Goal: Transaction & Acquisition: Download file/media

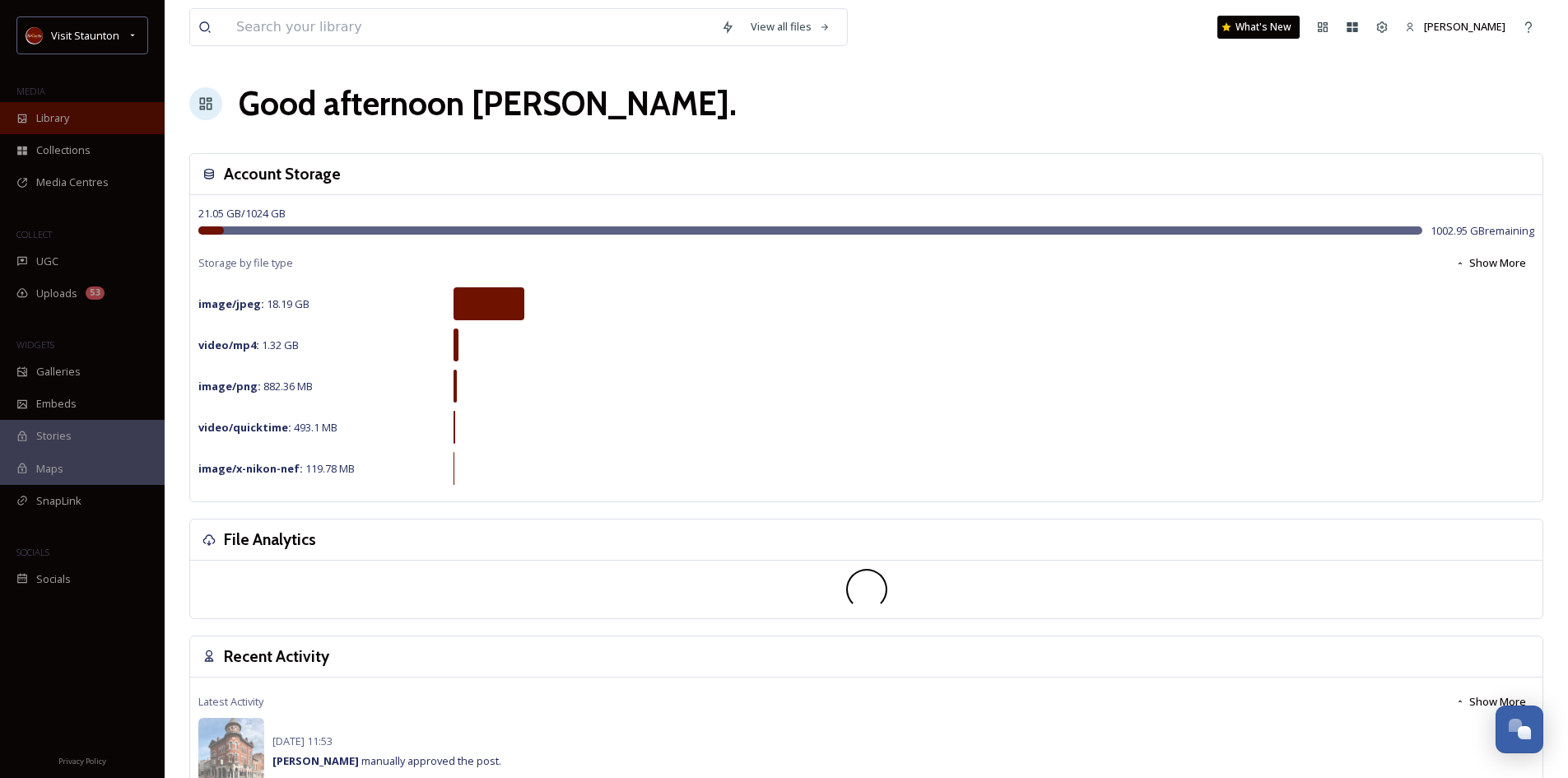
click at [42, 115] on span "Library" at bounding box center [53, 119] width 33 height 16
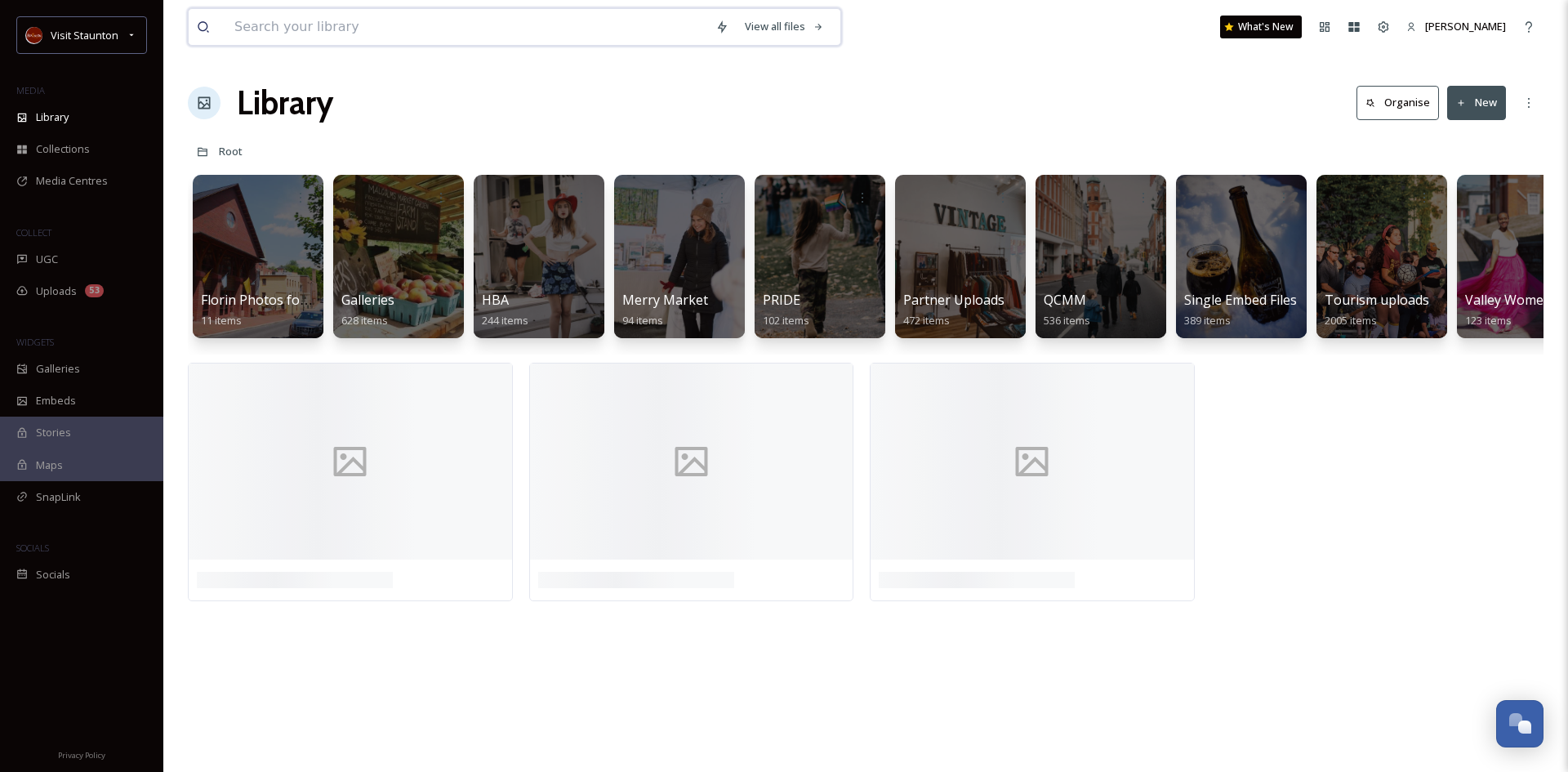
click at [261, 29] on input at bounding box center [467, 26] width 481 height 36
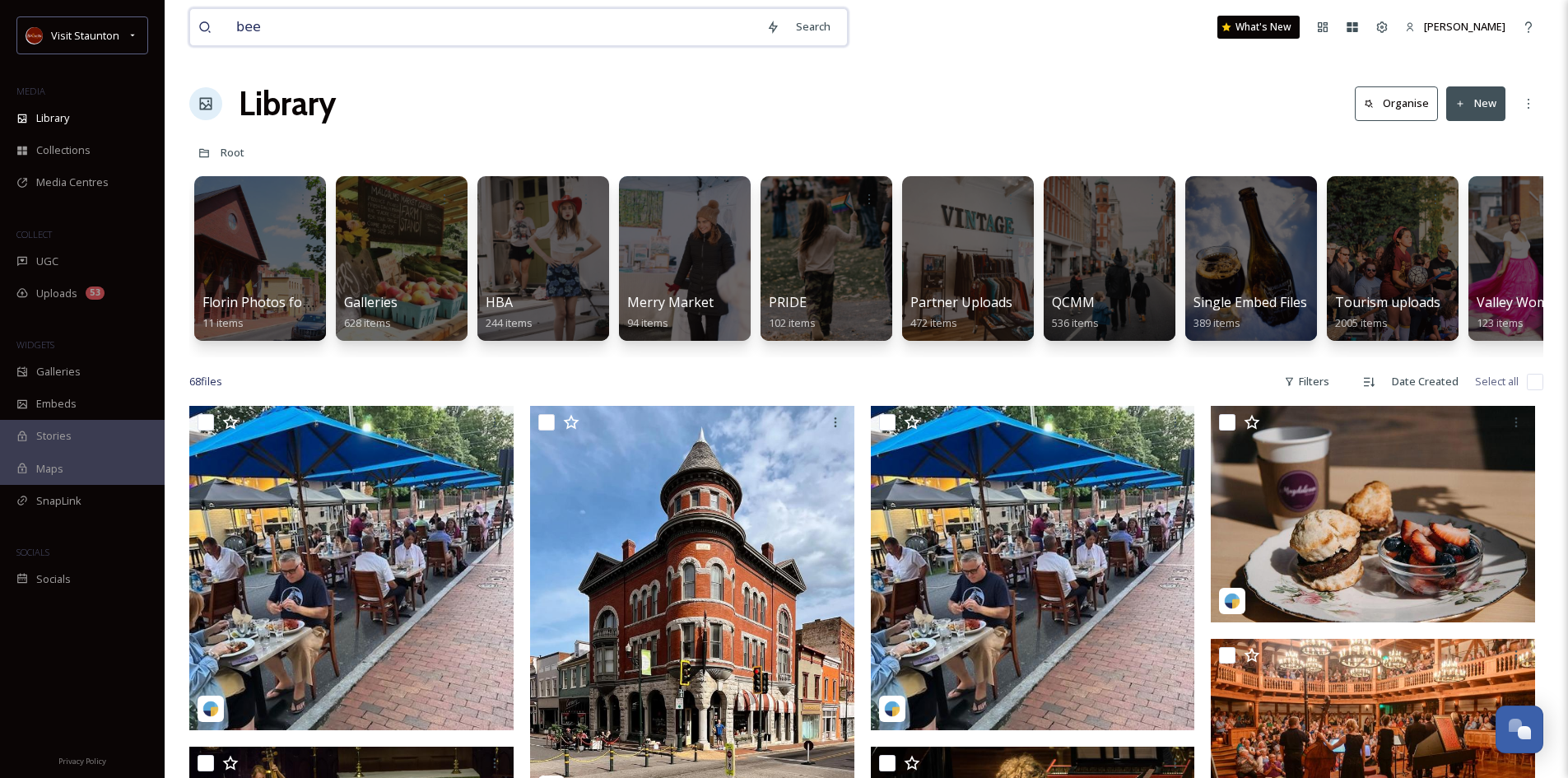
type input "beer"
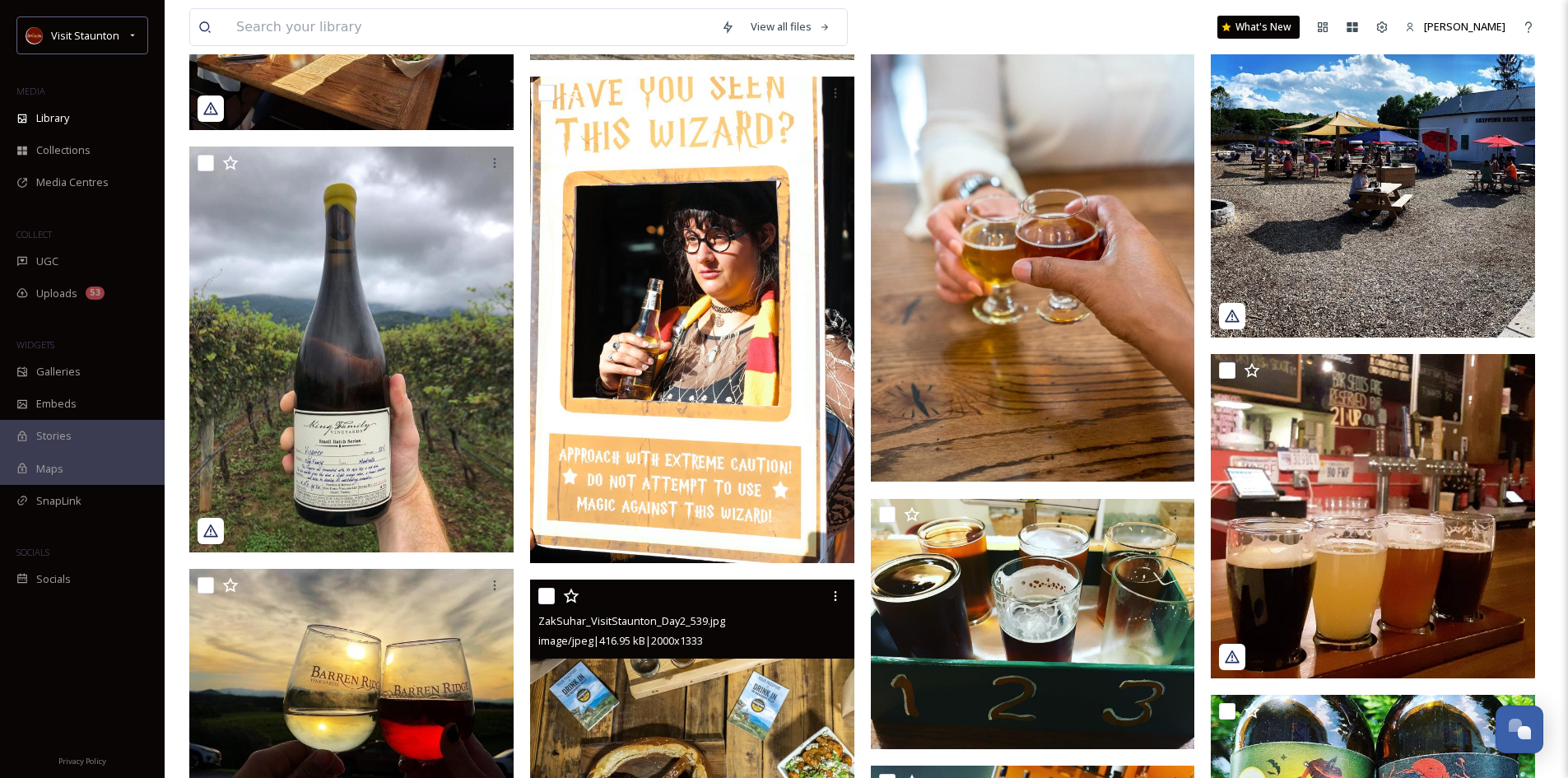
scroll to position [2222, 0]
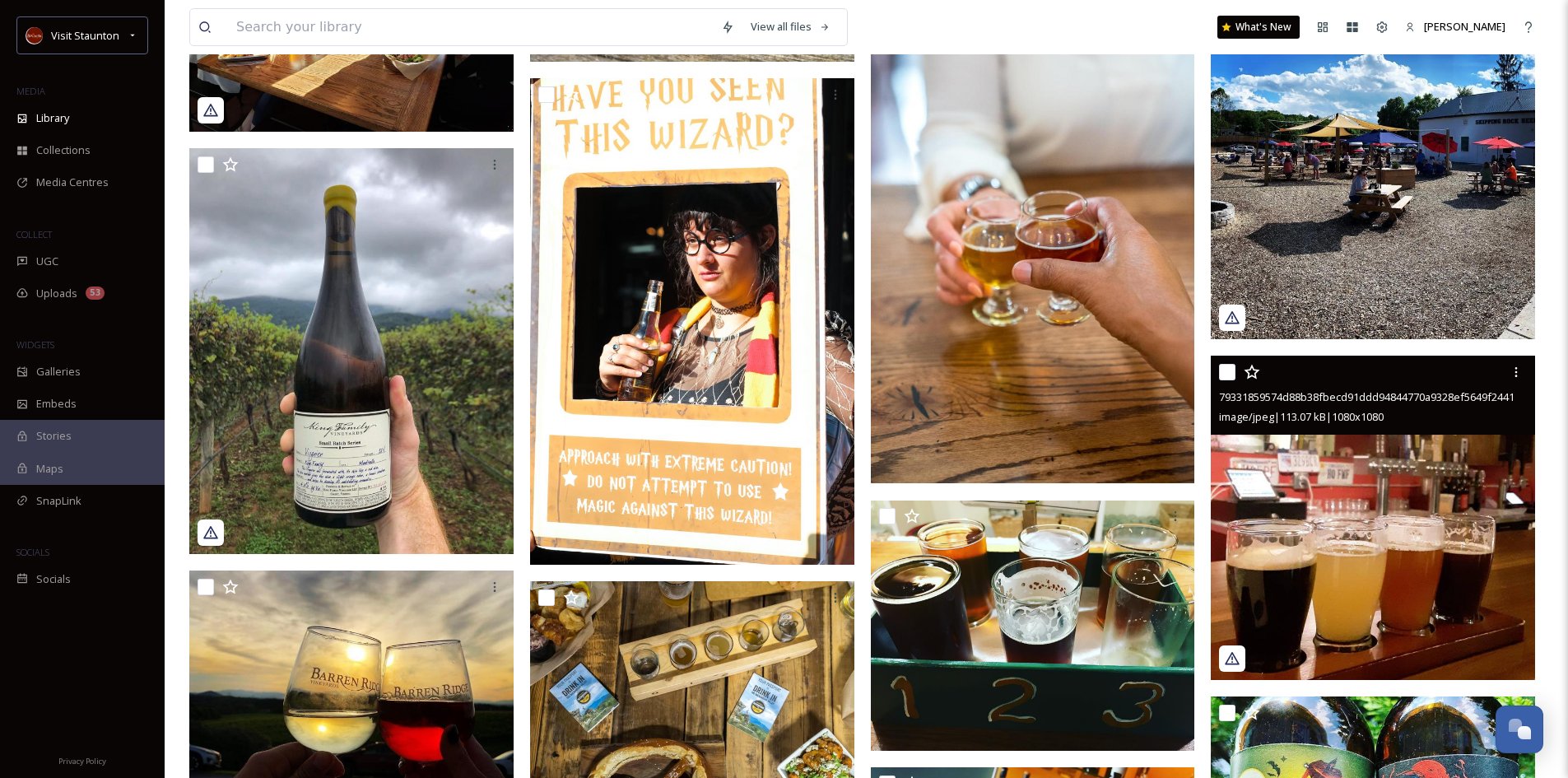
click at [1401, 482] on img at bounding box center [1373, 517] width 324 height 324
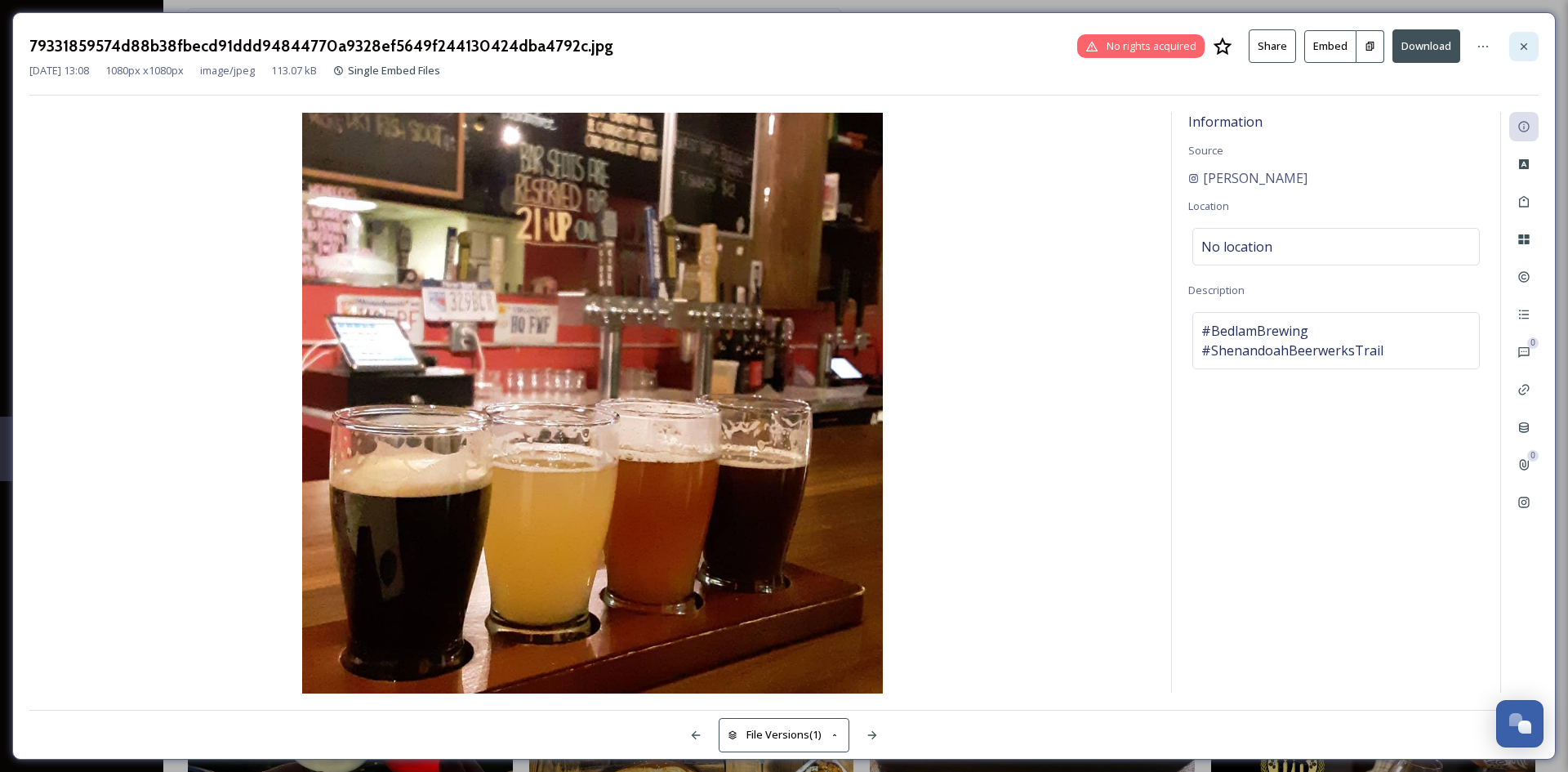
click at [1522, 46] on icon at bounding box center [1523, 46] width 13 height 13
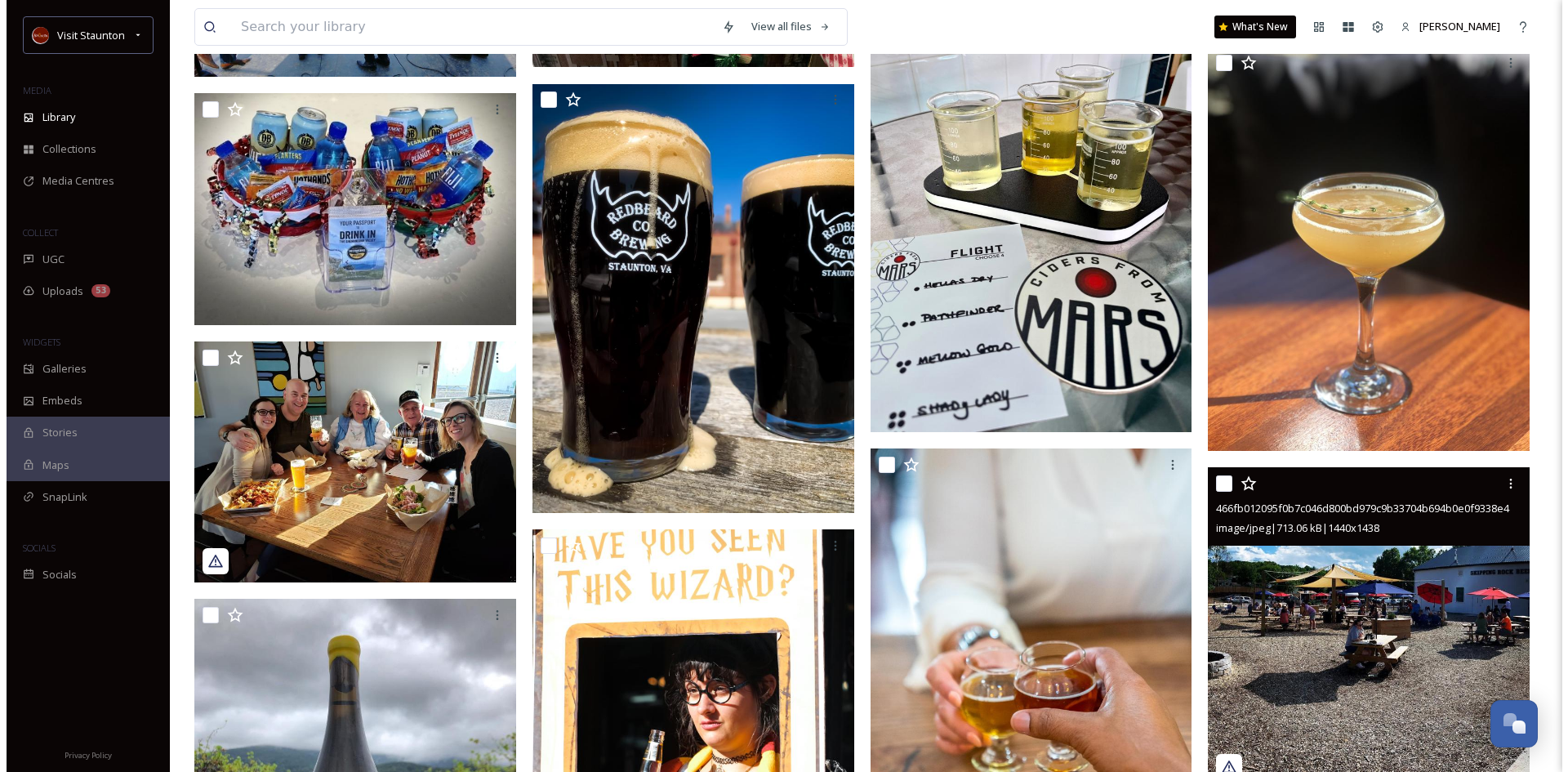
scroll to position [1715, 0]
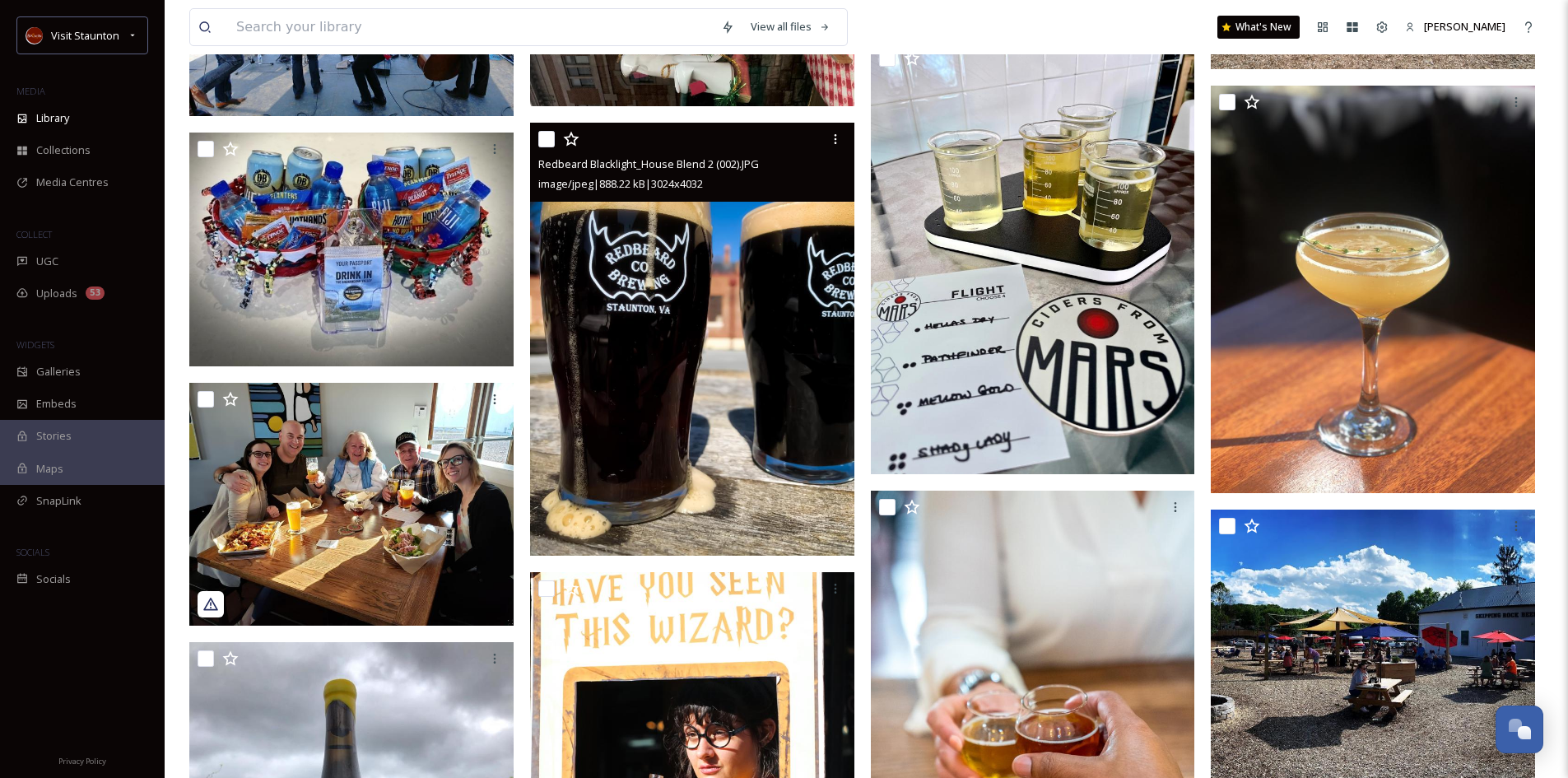
click at [723, 370] on img at bounding box center [692, 339] width 324 height 432
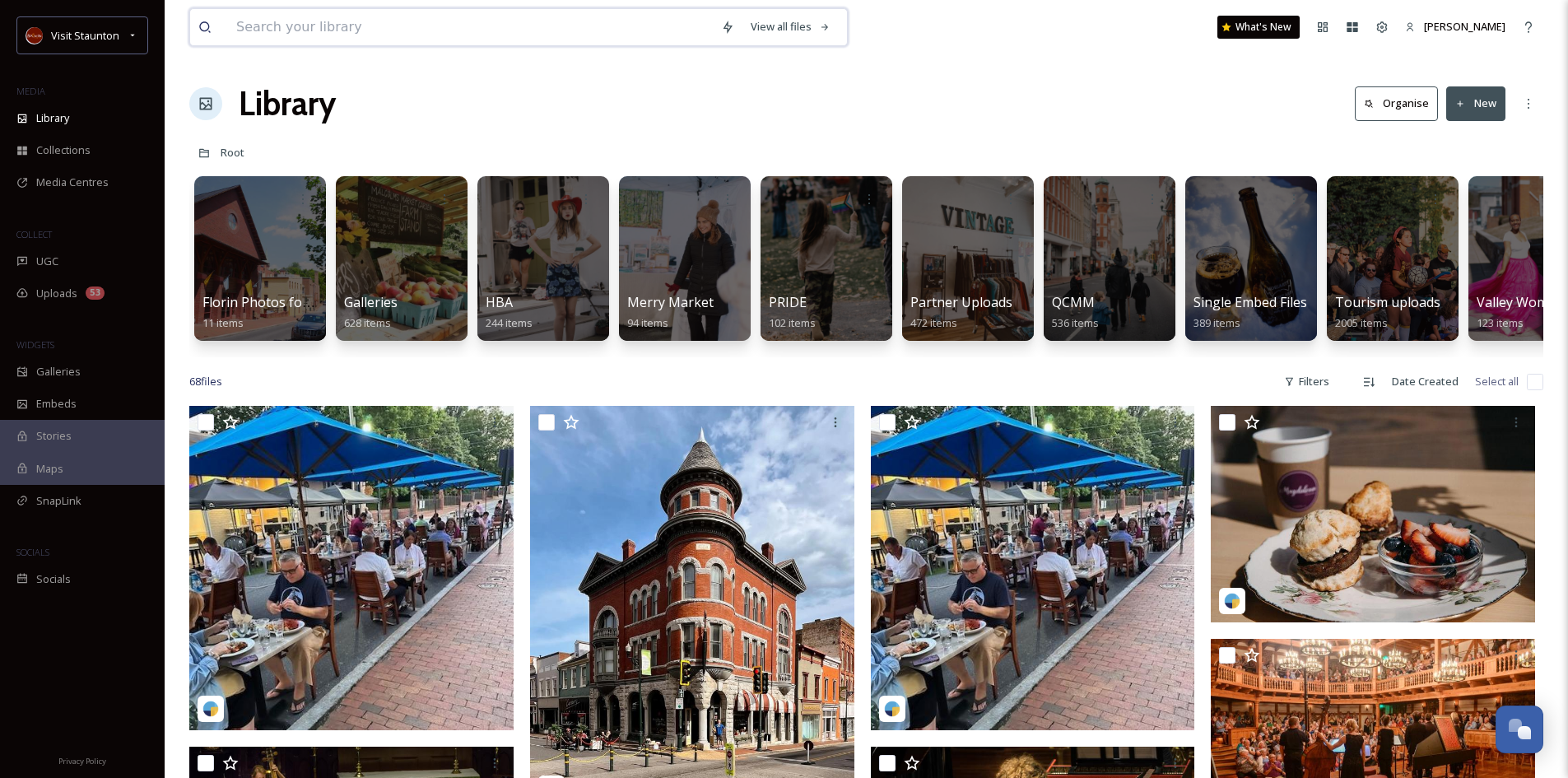
click at [315, 18] on input at bounding box center [470, 26] width 485 height 36
click at [373, 251] on div at bounding box center [401, 258] width 134 height 168
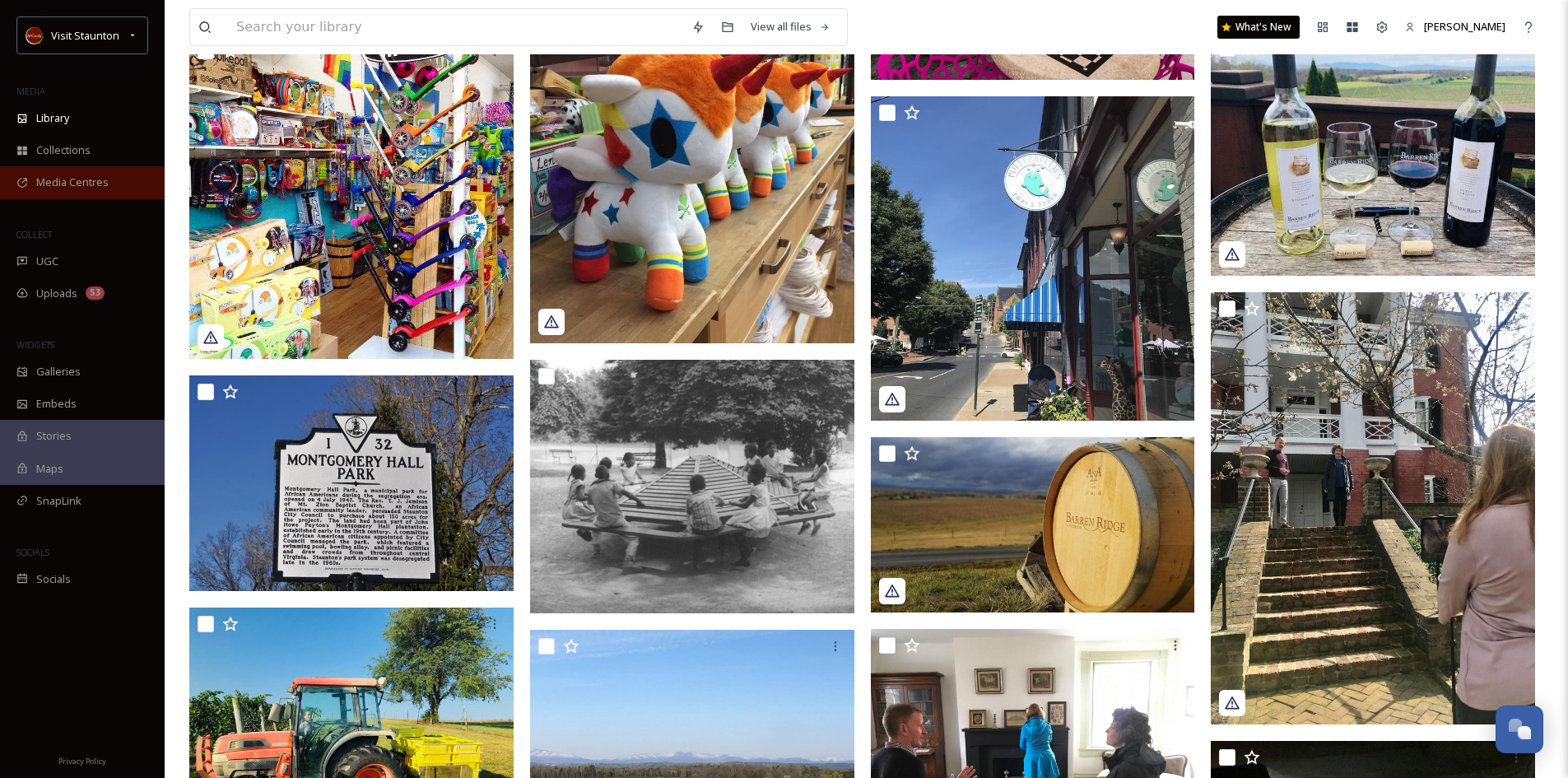
scroll to position [3951, 0]
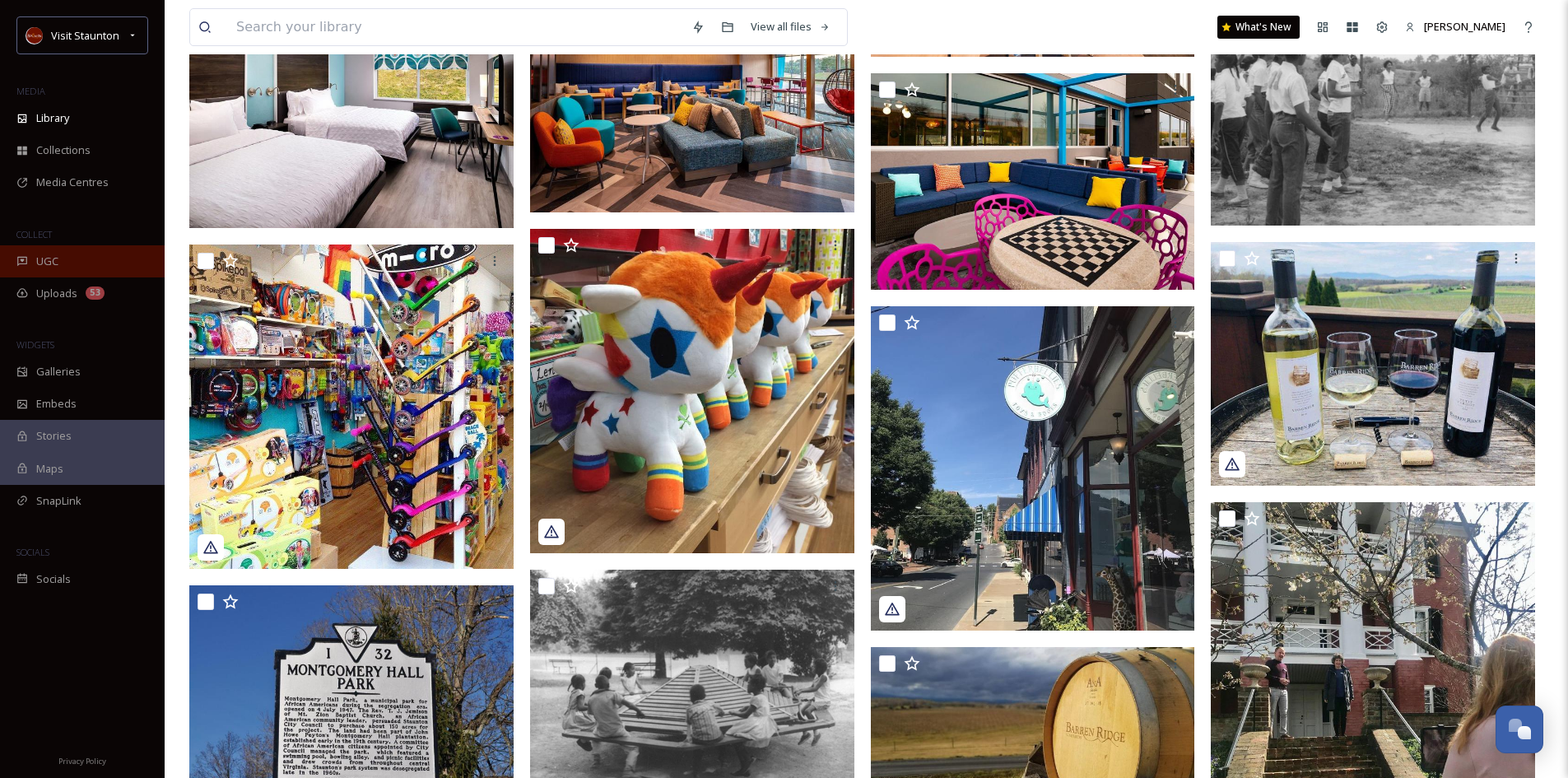
click at [49, 264] on span "UGC" at bounding box center [47, 262] width 23 height 16
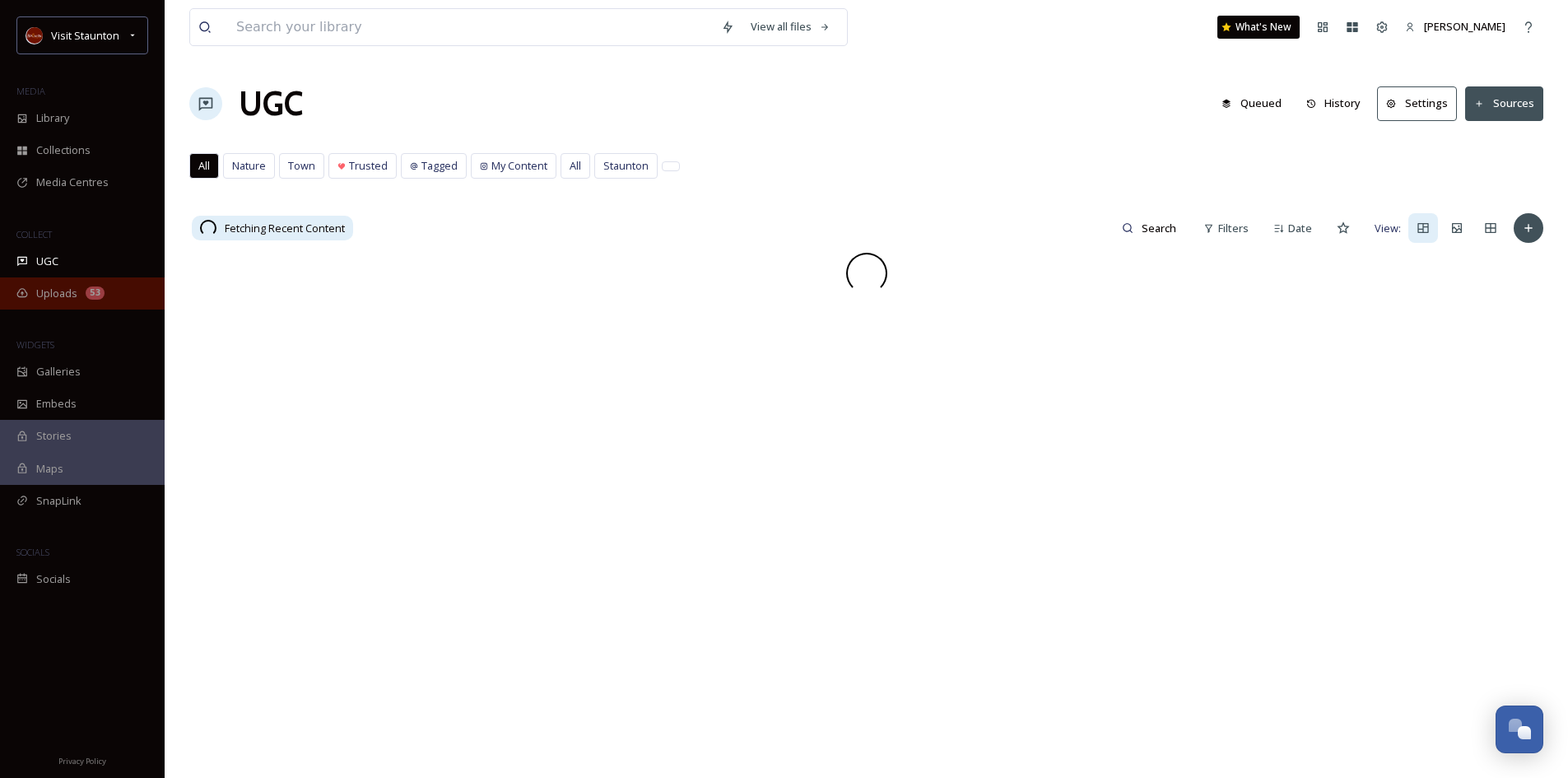
click at [84, 292] on div "Uploads 53" at bounding box center [82, 293] width 165 height 32
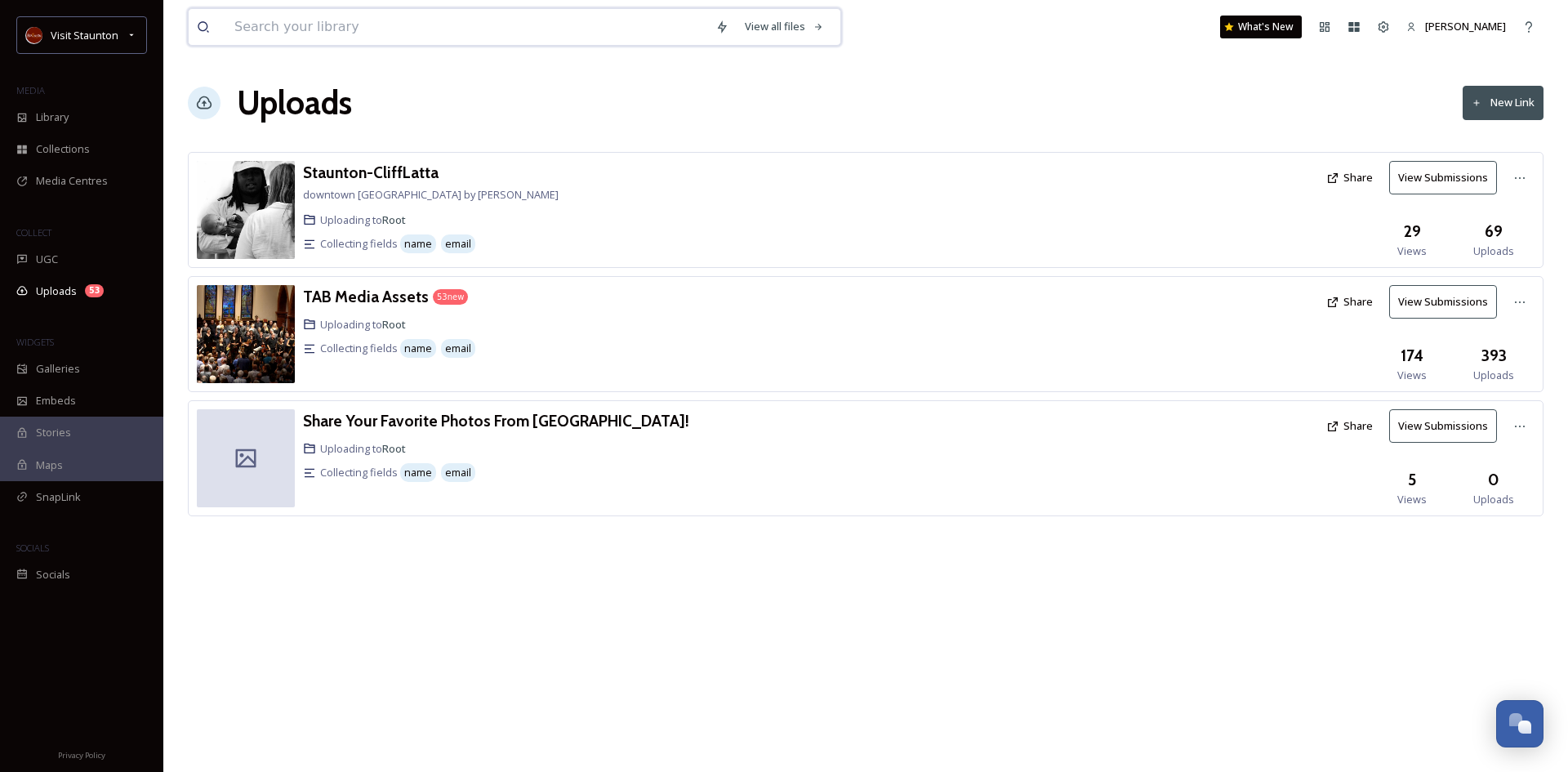
click at [391, 25] on input at bounding box center [467, 26] width 481 height 36
type input "beer"
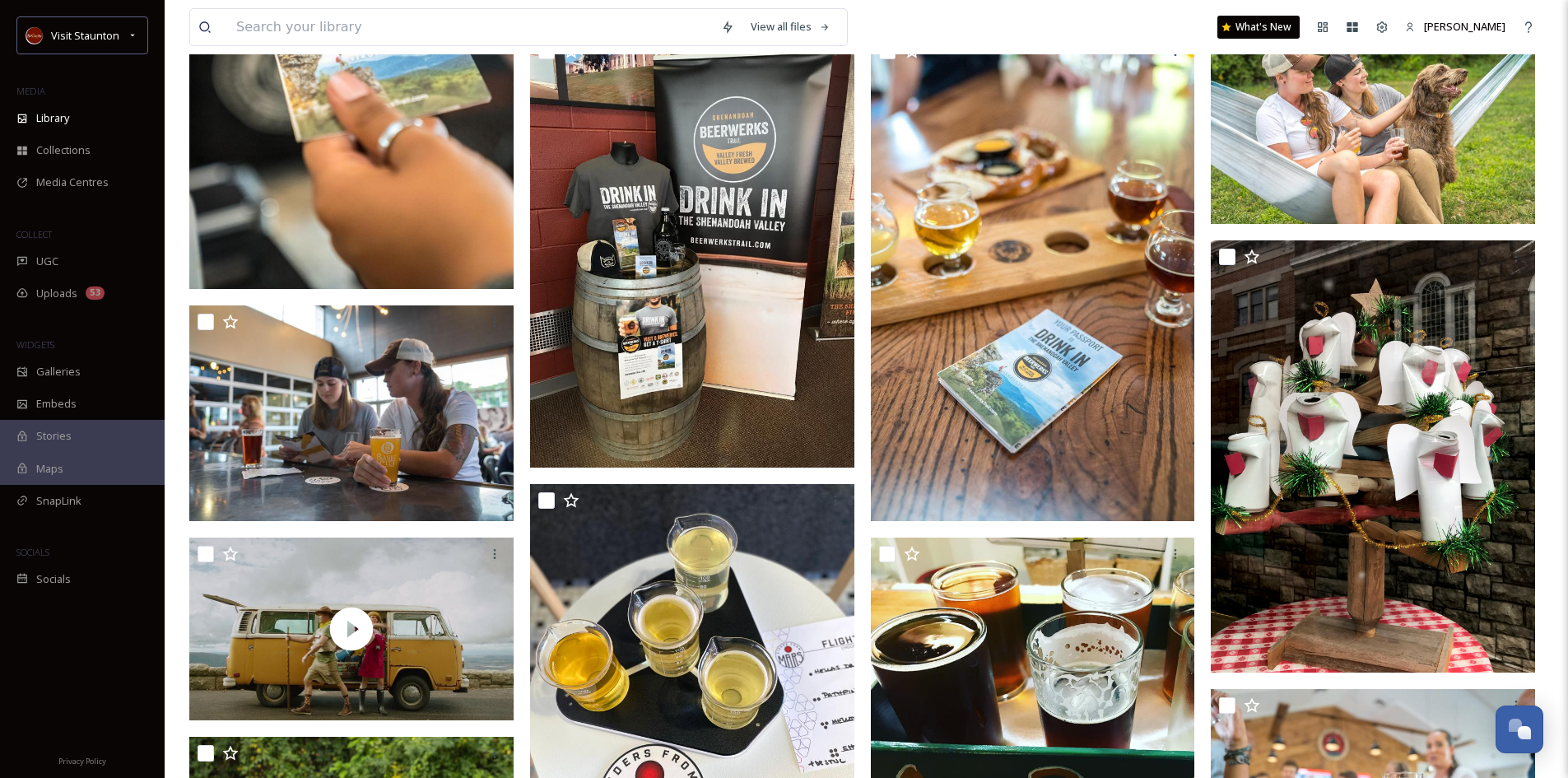
scroll to position [658, 0]
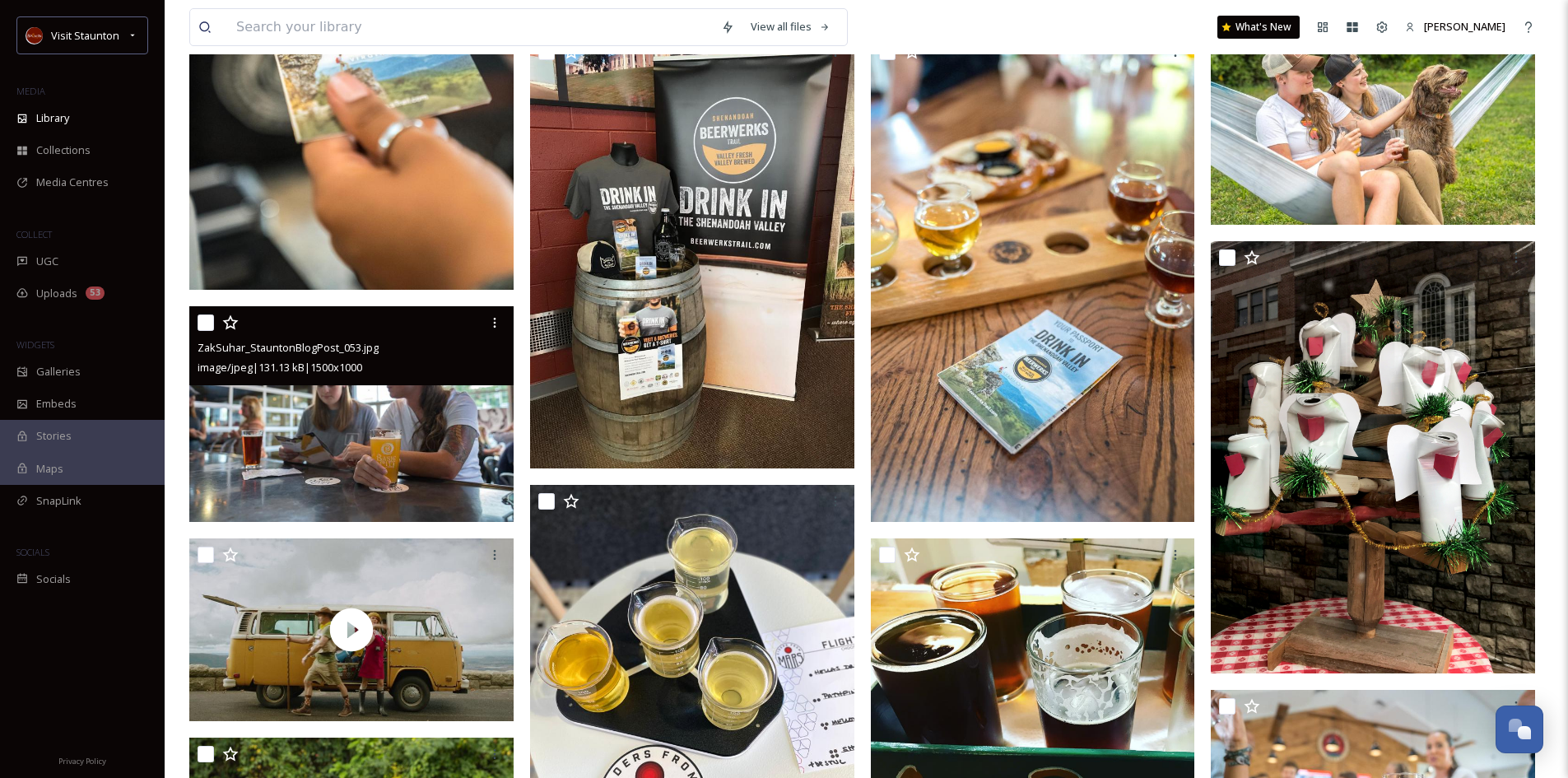
click at [314, 457] on img at bounding box center [351, 413] width 324 height 217
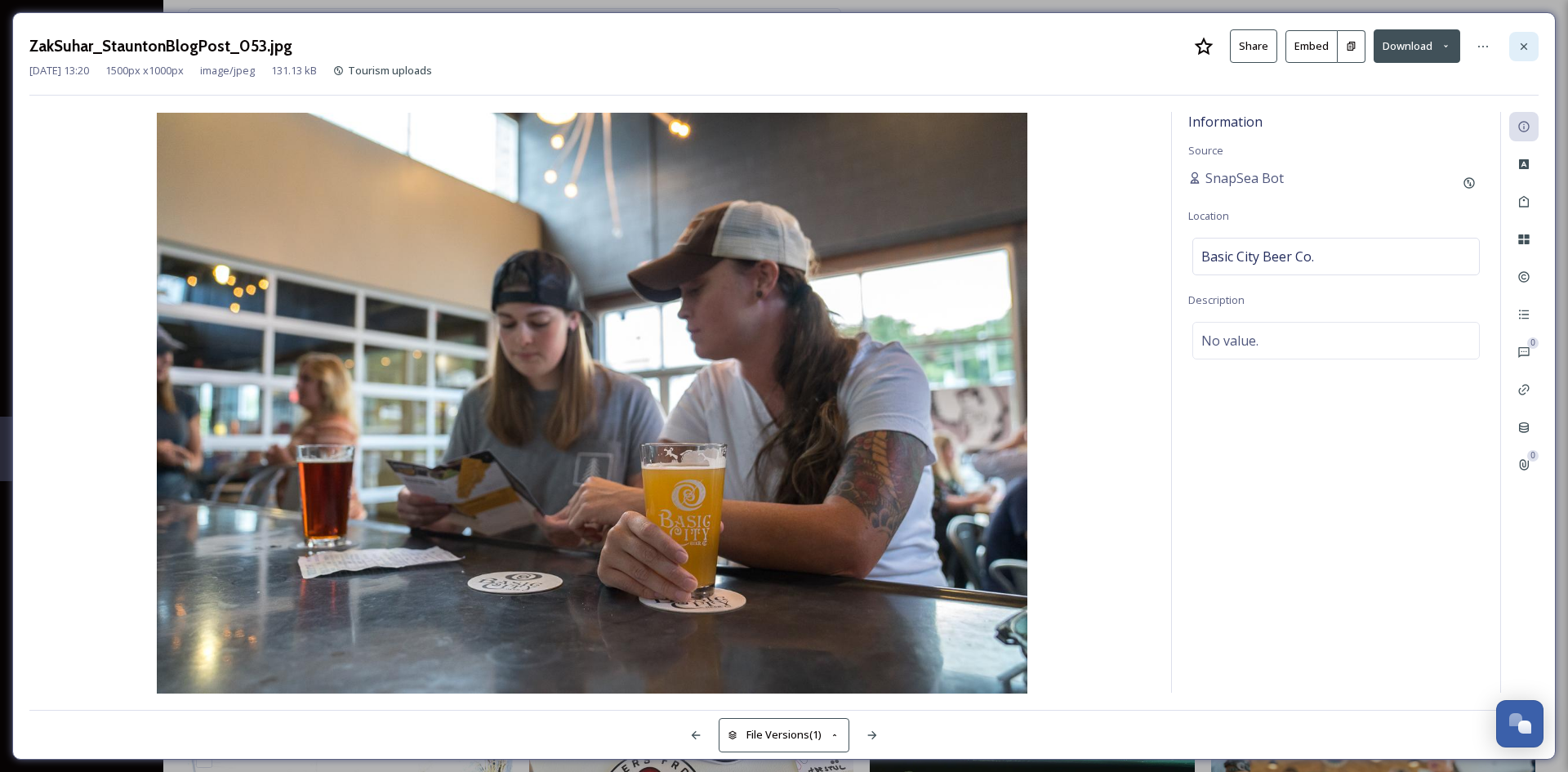
click at [1521, 49] on icon at bounding box center [1523, 46] width 7 height 7
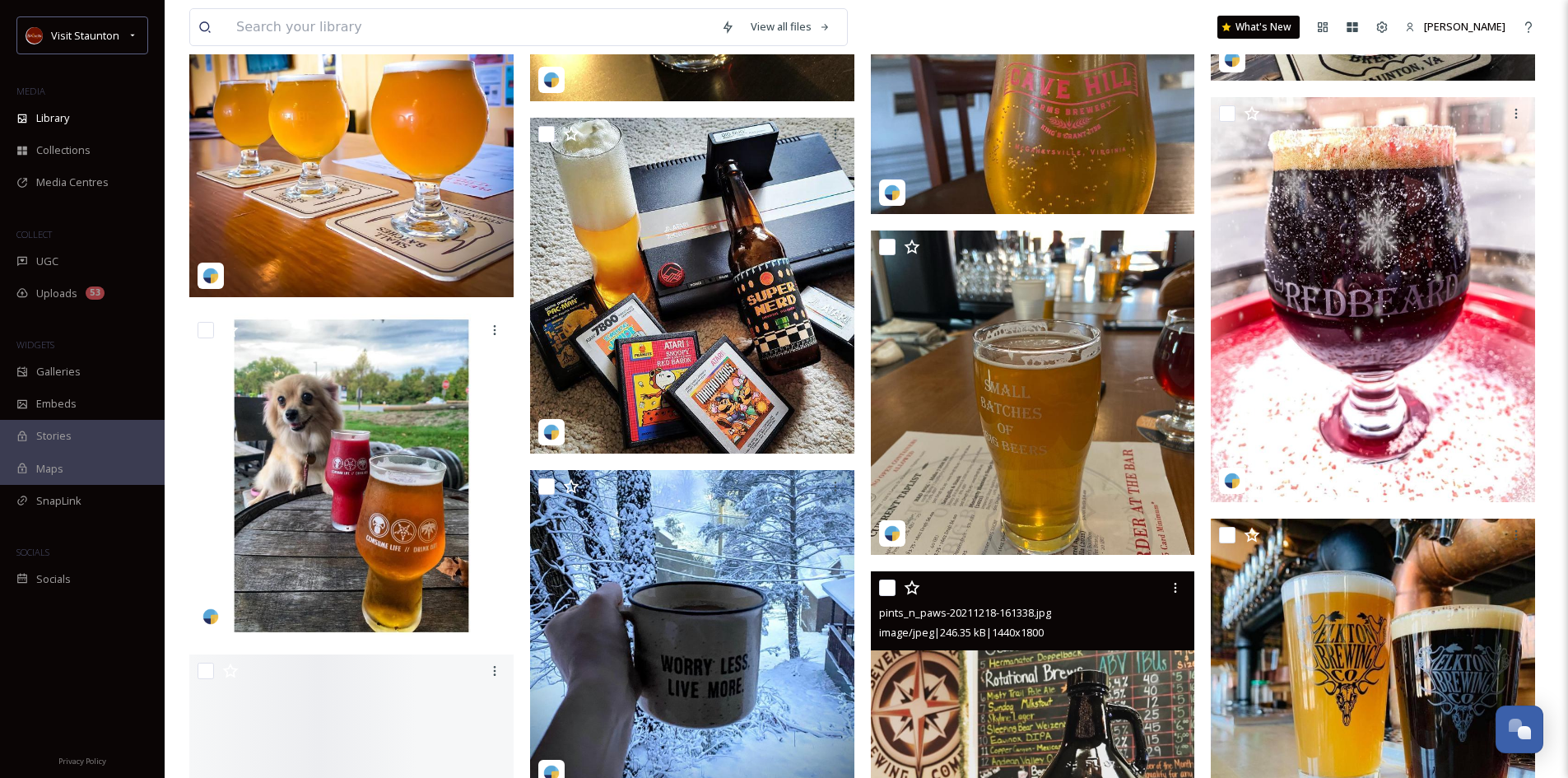
scroll to position [10535, 0]
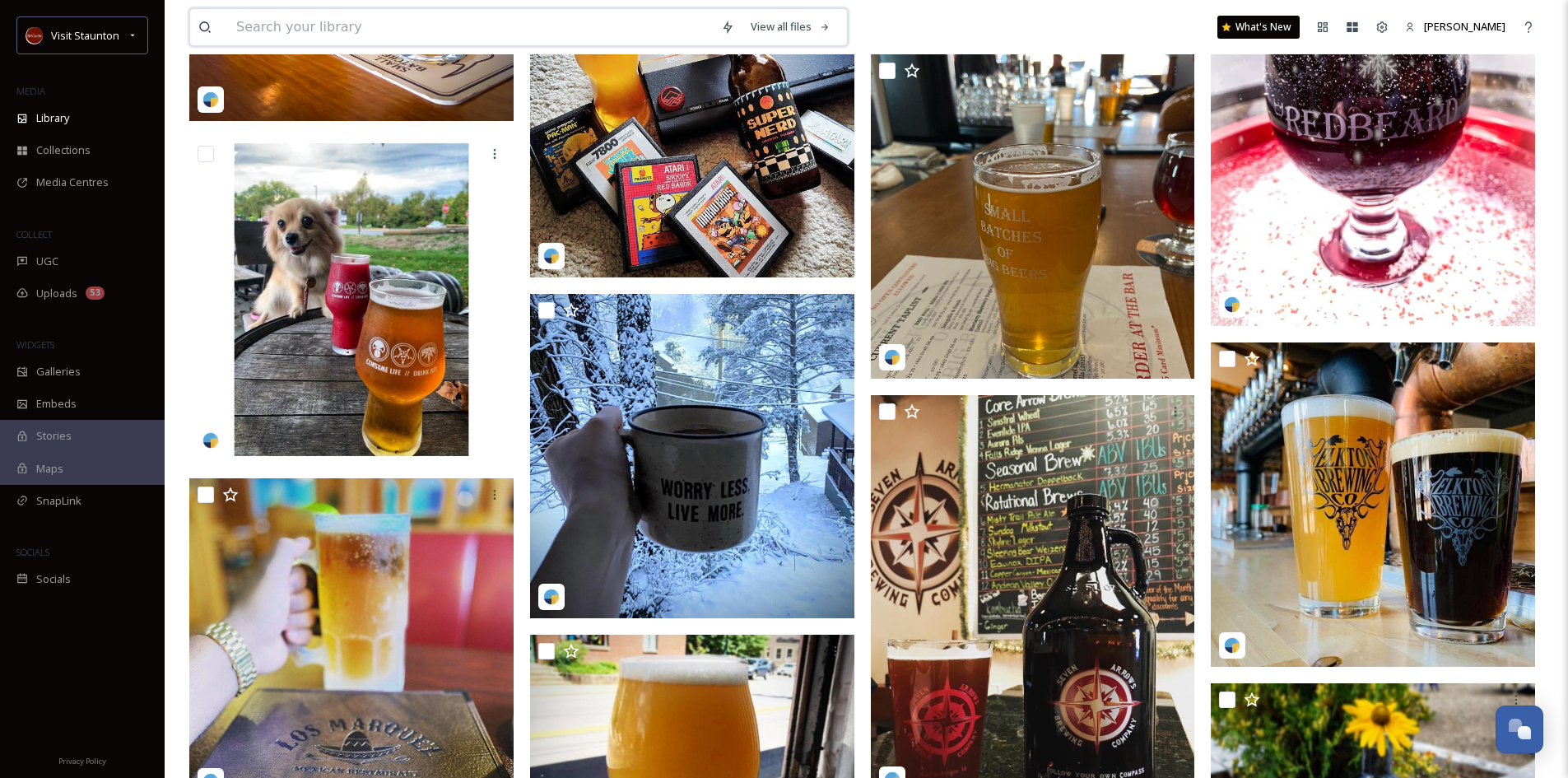
click at [333, 27] on input at bounding box center [470, 26] width 485 height 36
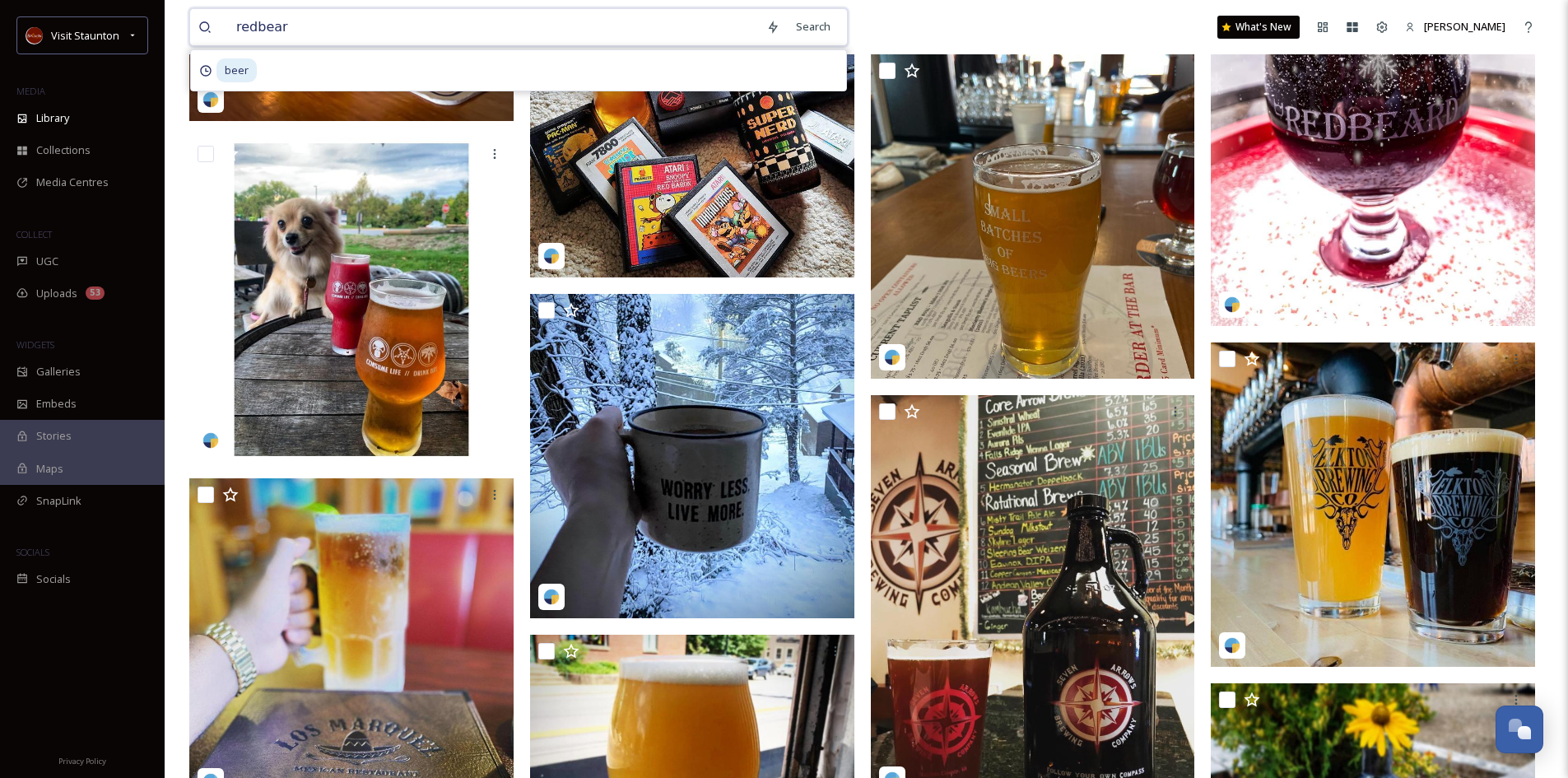
type input "redbeard"
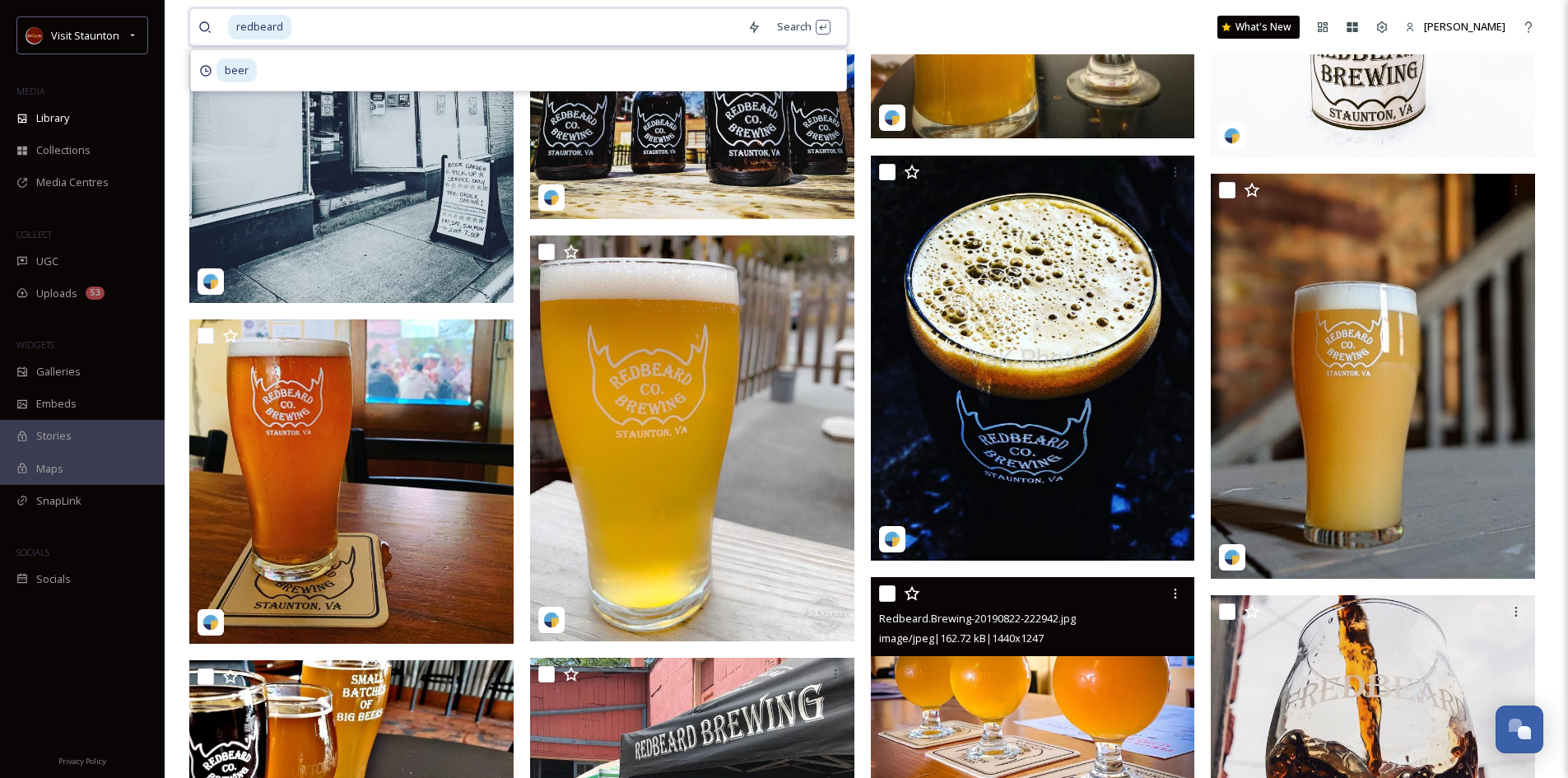
scroll to position [2330, 0]
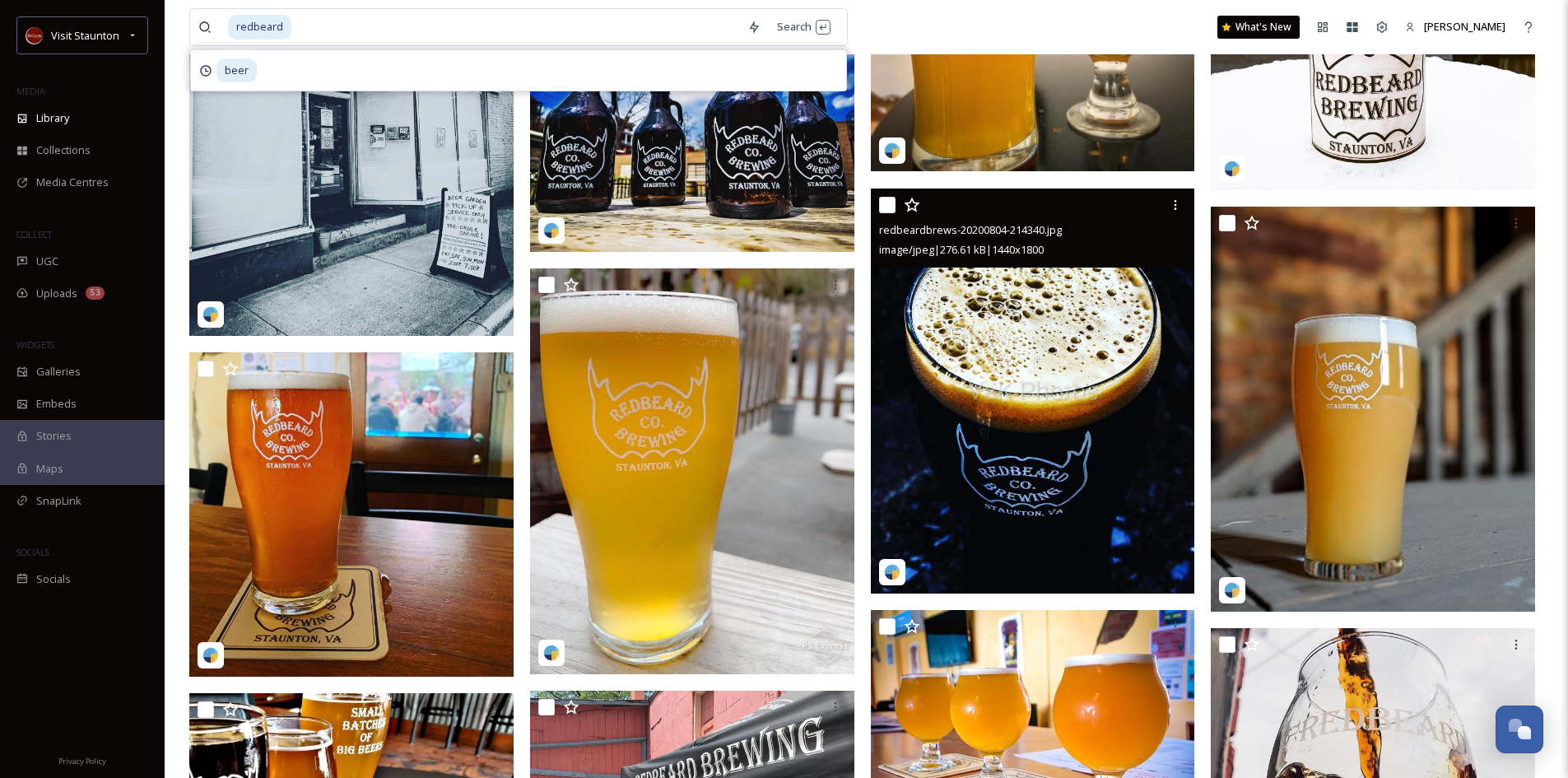
click at [1065, 403] on img at bounding box center [1033, 391] width 324 height 406
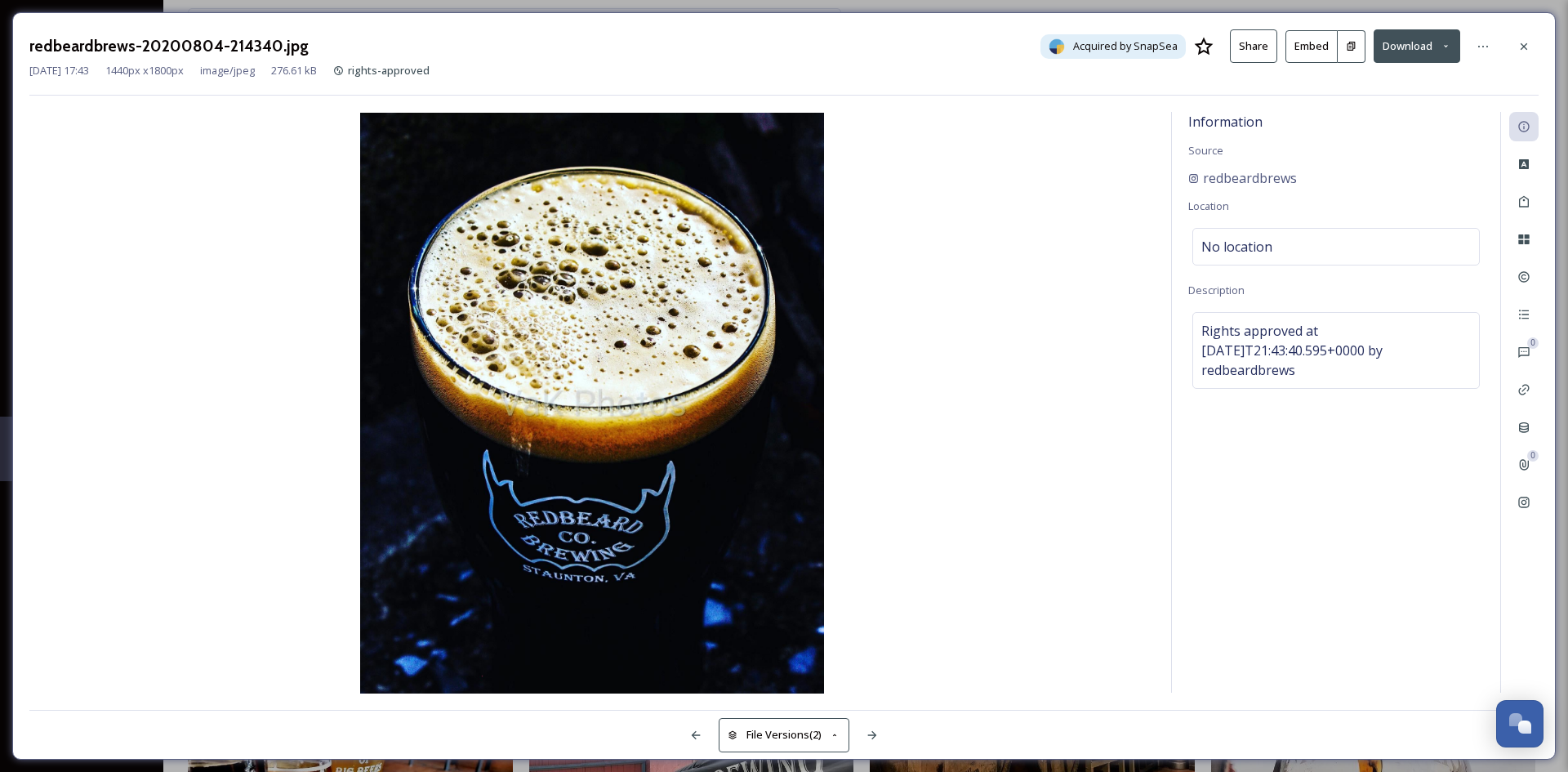
drag, startPoint x: 1519, startPoint y: 48, endPoint x: 1500, endPoint y: 46, distance: 19.1
click at [1519, 47] on icon at bounding box center [1523, 46] width 13 height 13
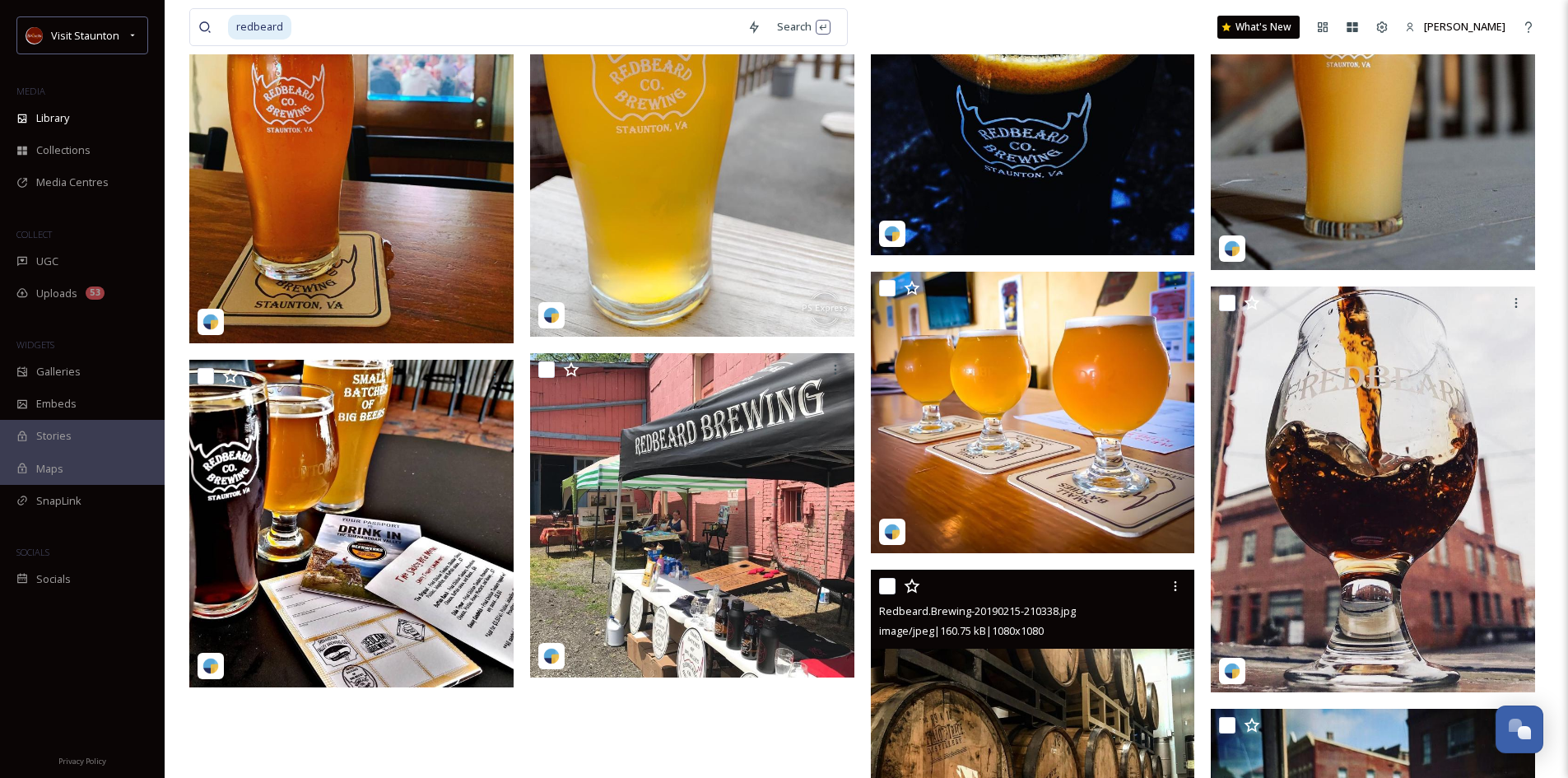
scroll to position [2682, 0]
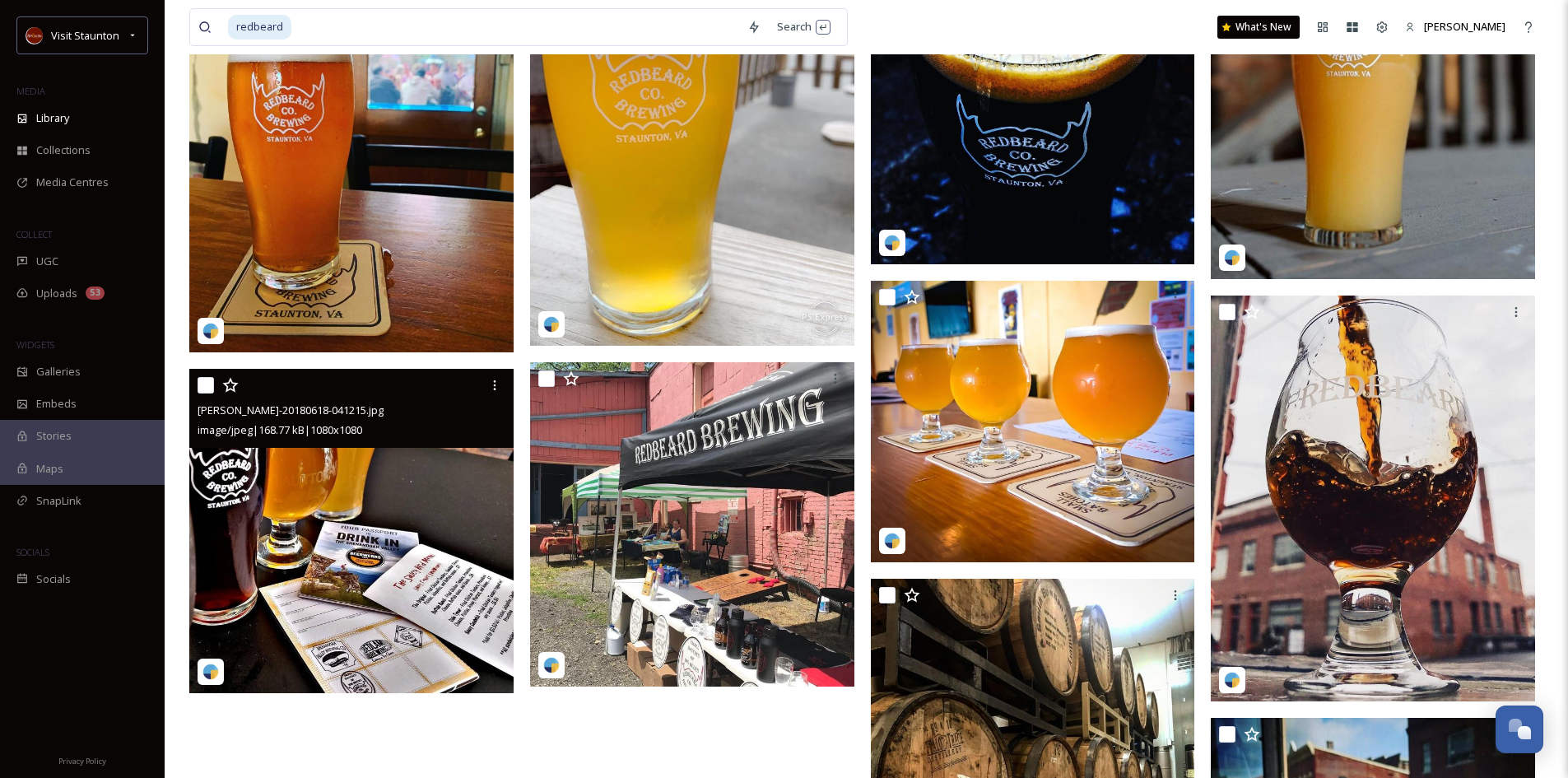
click at [449, 473] on img at bounding box center [351, 530] width 324 height 324
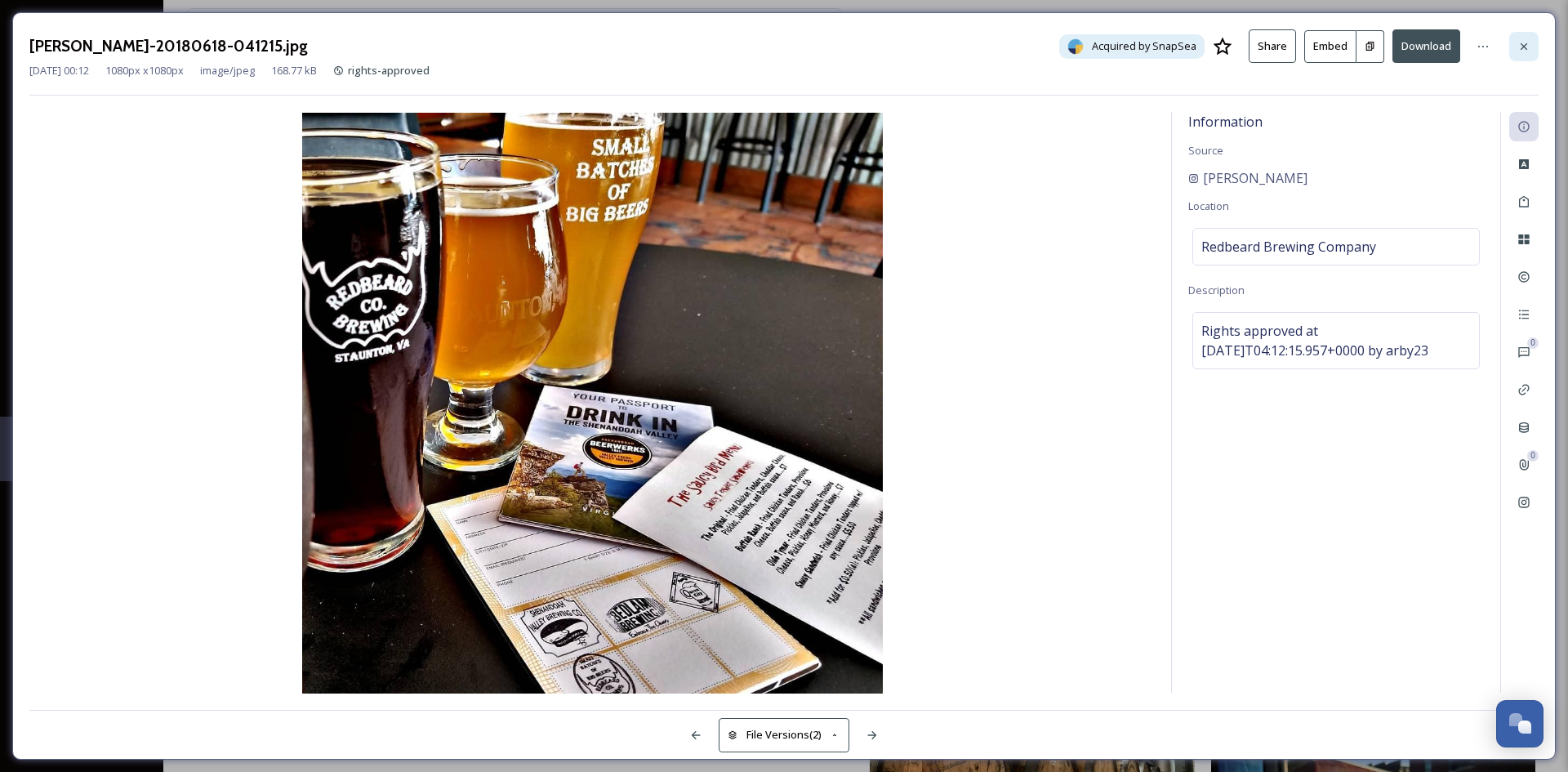
click at [1523, 48] on icon at bounding box center [1523, 46] width 7 height 7
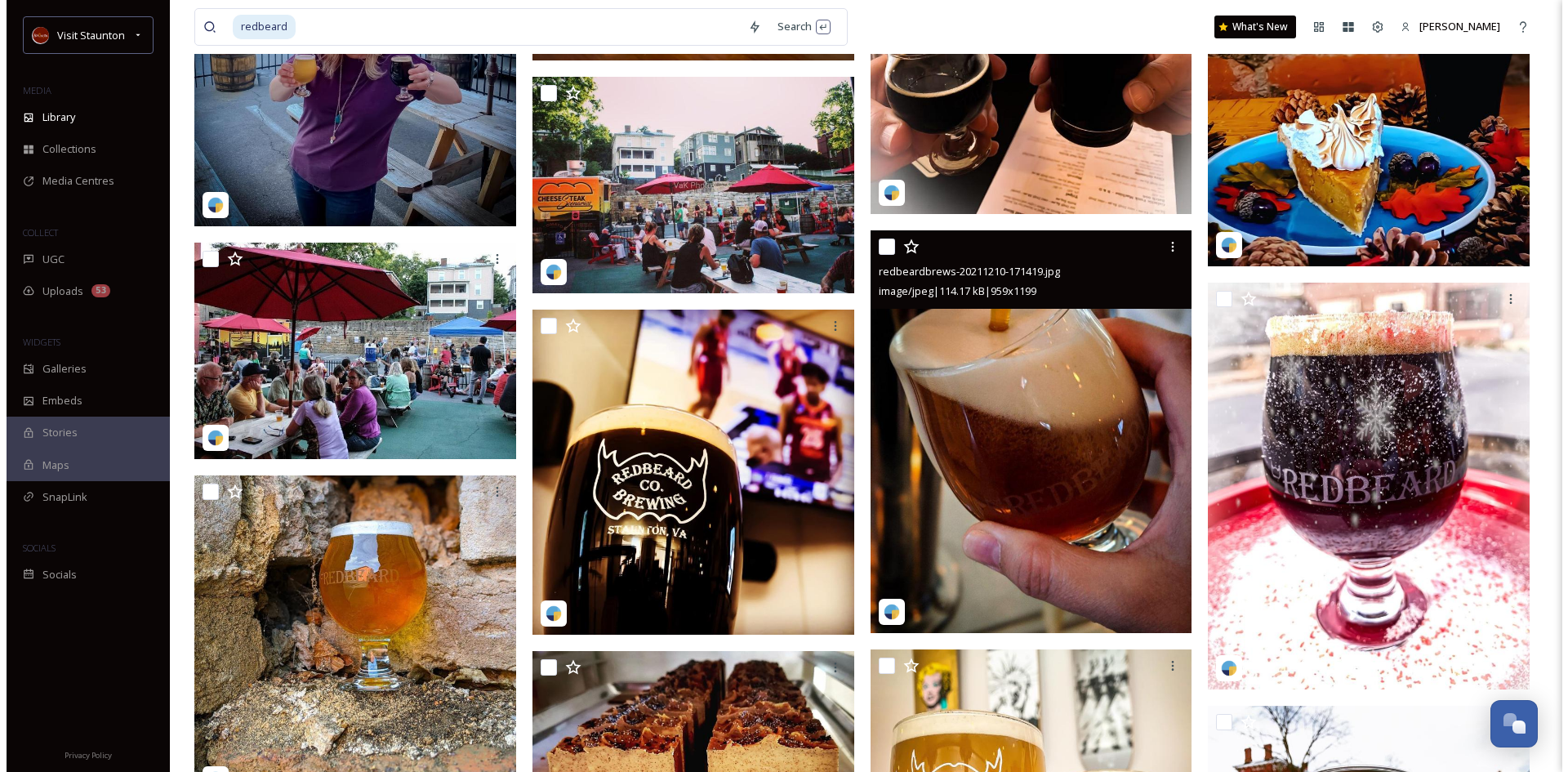
scroll to position [1436, 0]
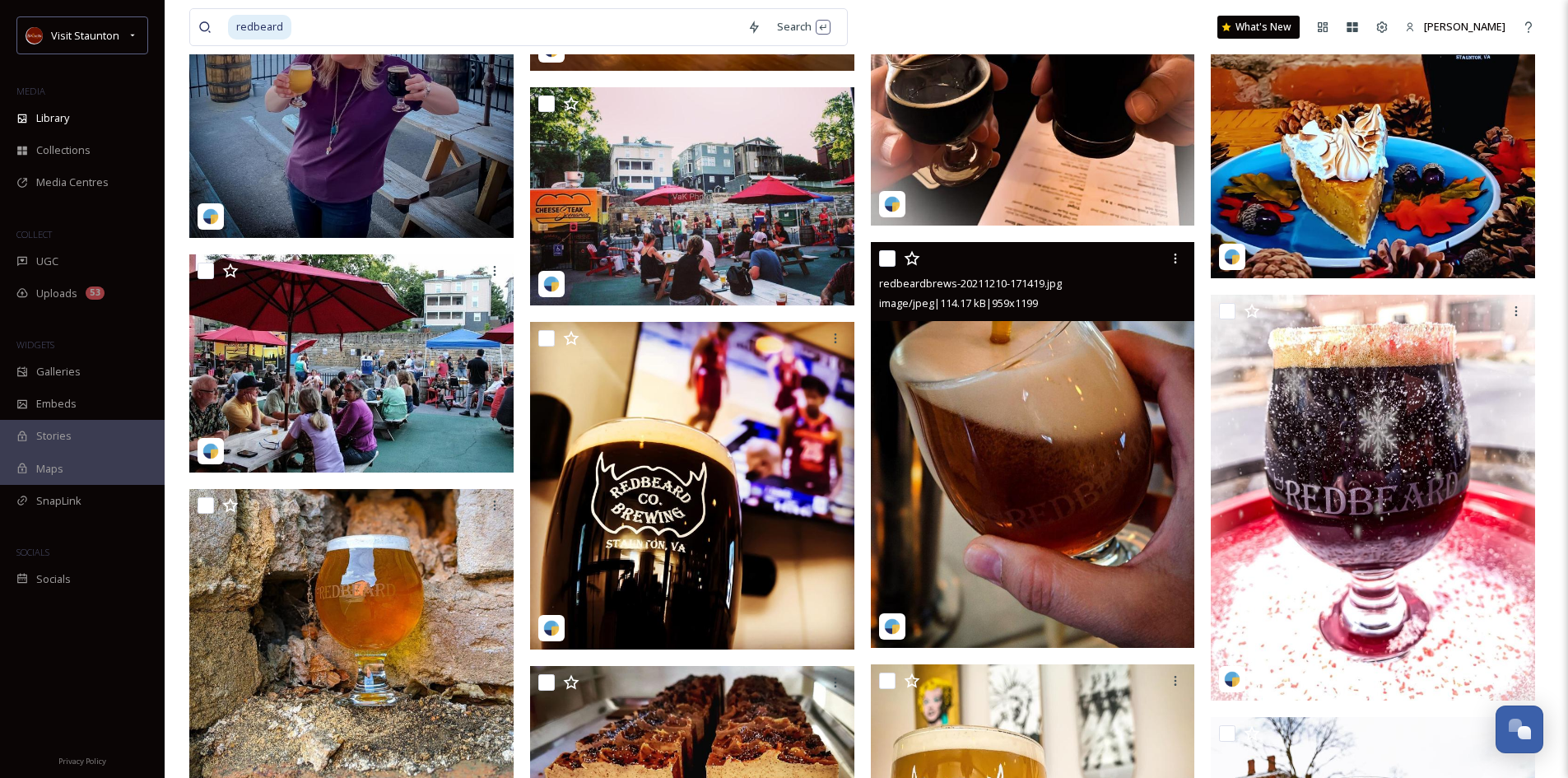
click at [1032, 424] on img at bounding box center [1033, 445] width 324 height 406
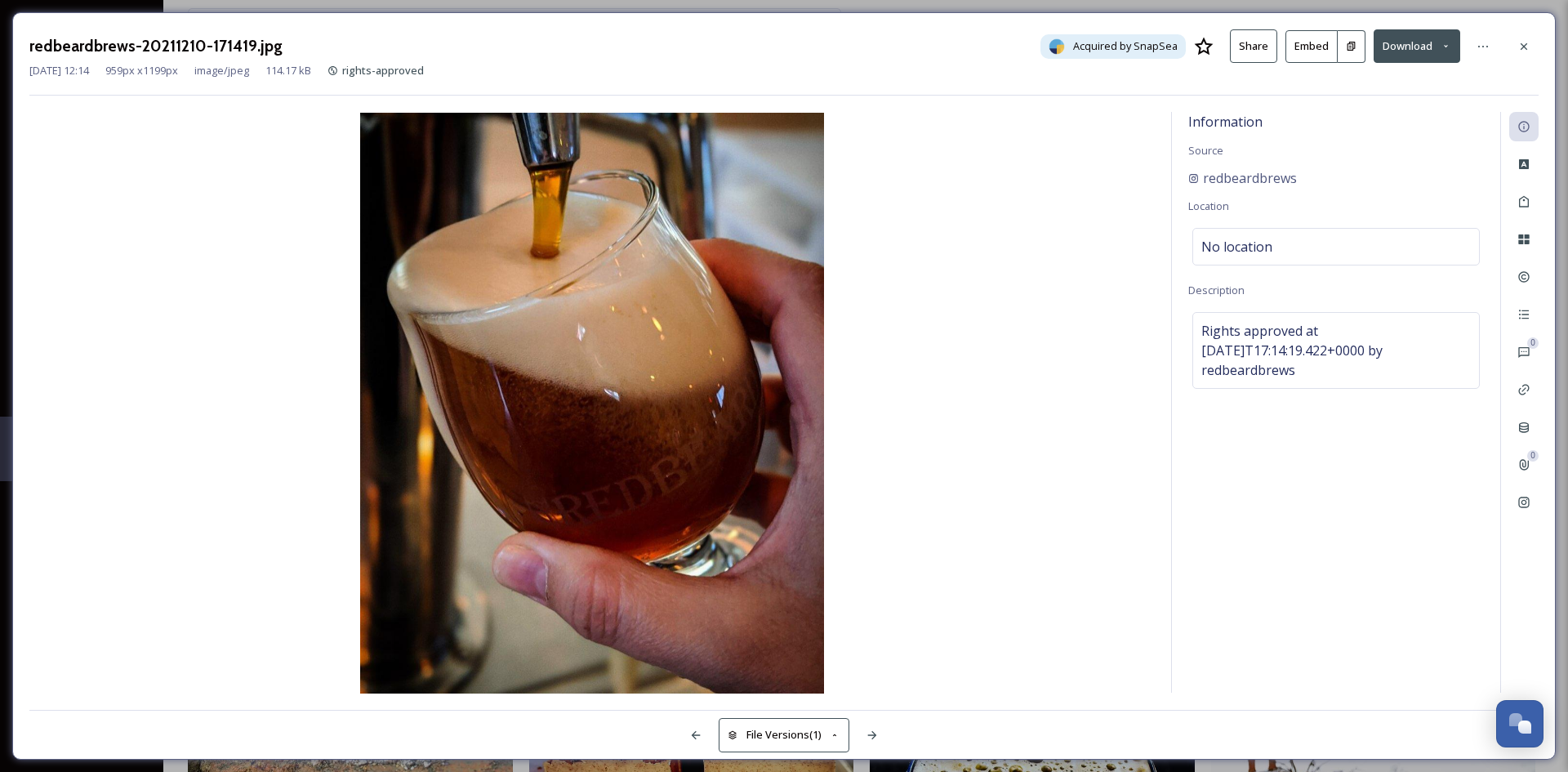
click at [1438, 47] on button "Download" at bounding box center [1416, 46] width 87 height 33
click at [1356, 90] on span "Download Original (959 x 1199)" at bounding box center [1374, 84] width 149 height 16
